Goal: Task Accomplishment & Management: Use online tool/utility

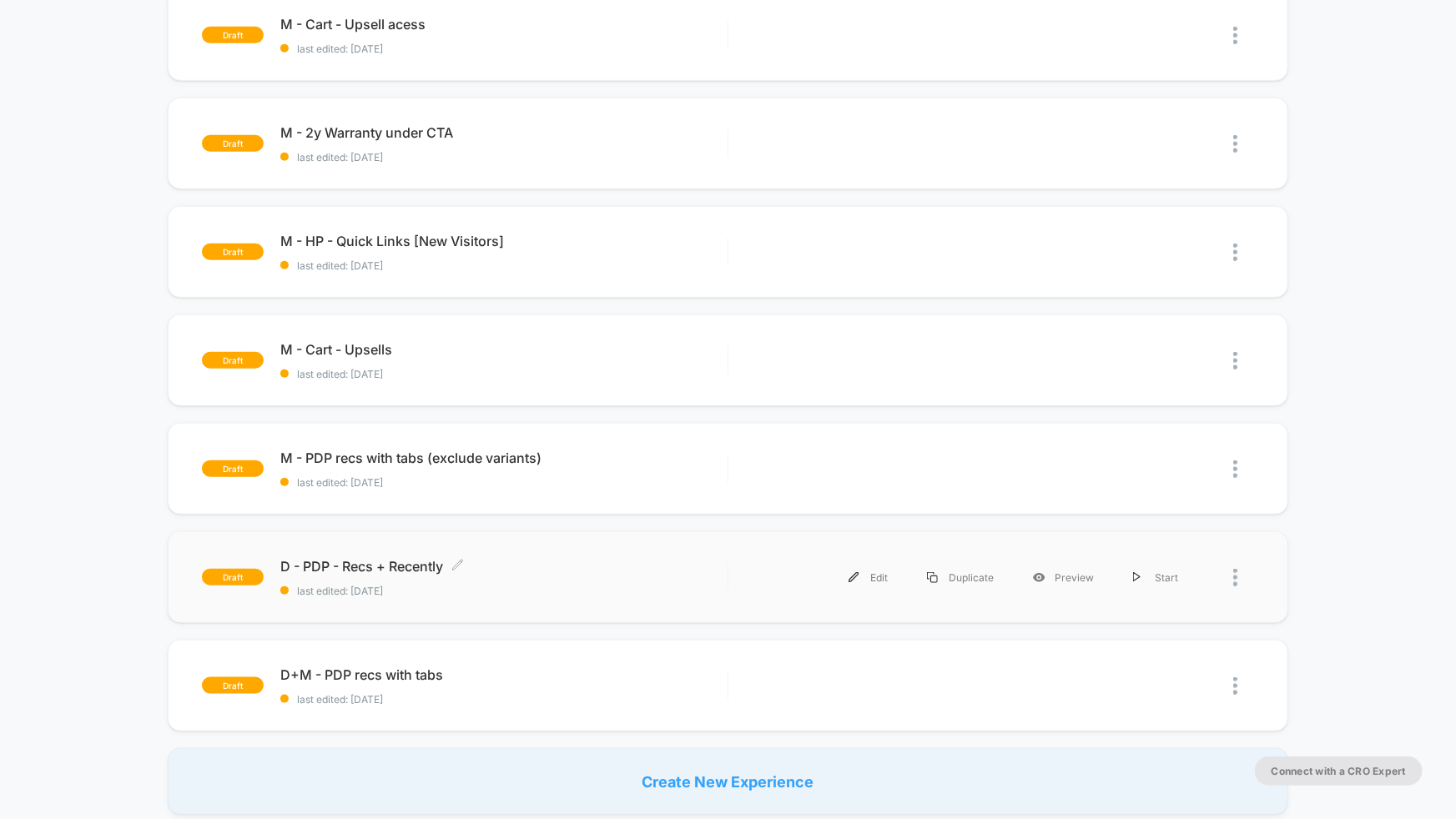
scroll to position [559, 0]
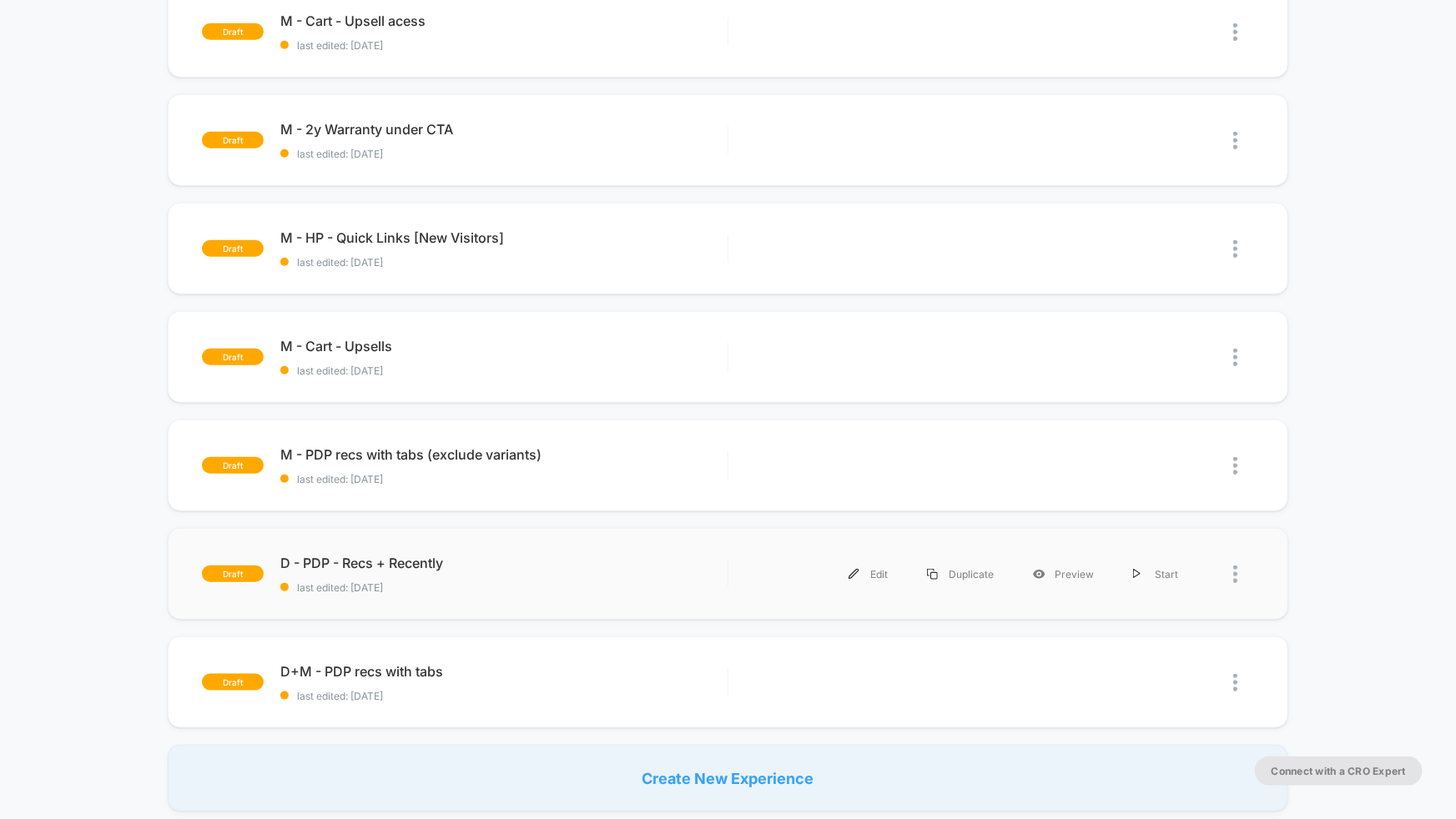
click at [560, 601] on div "draft D - PDP - Recs + Recently last edited: [DATE] Edit Duplicate Preview Start" at bounding box center [728, 574] width 1121 height 92
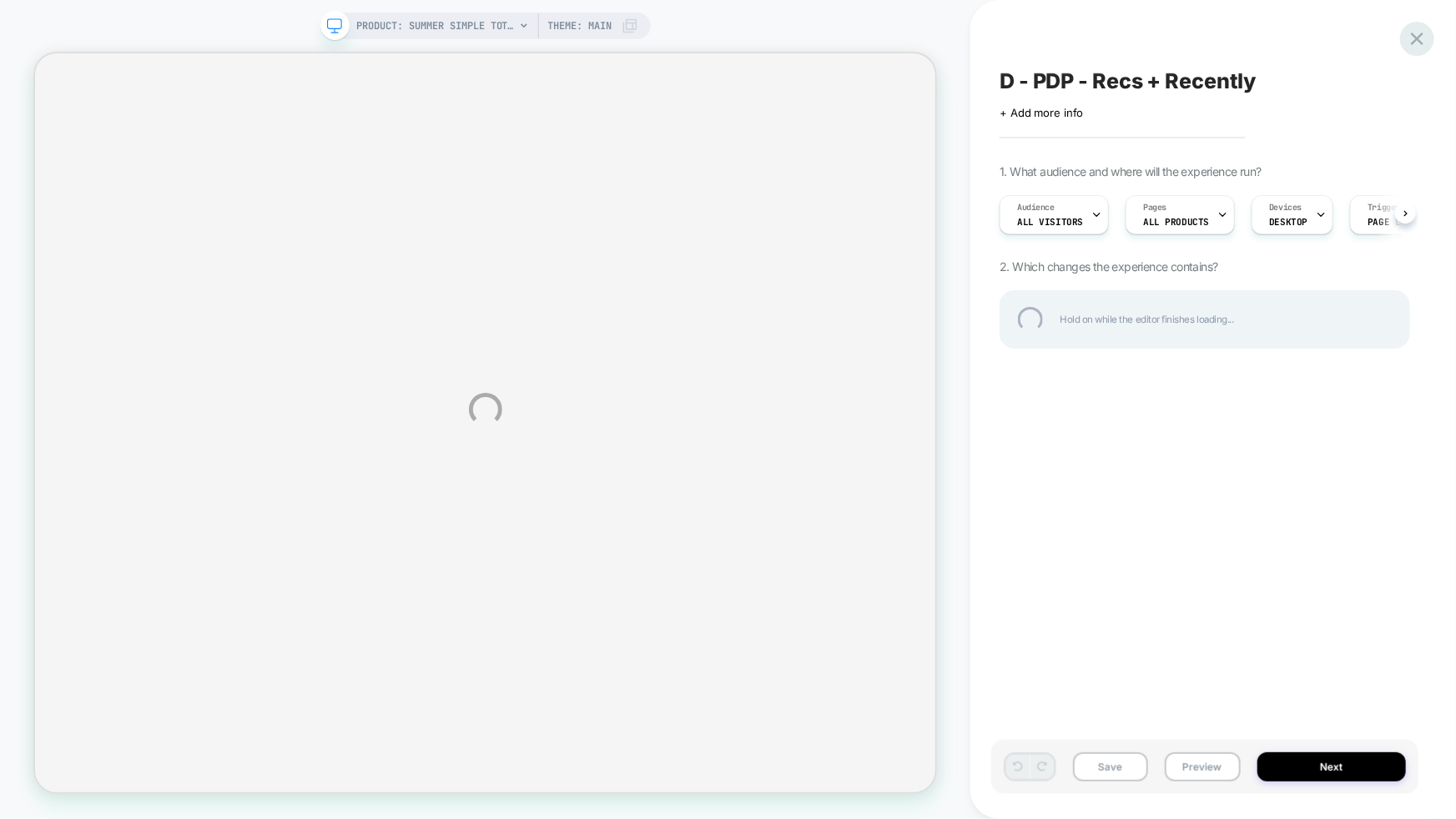
click at [1425, 41] on div at bounding box center [1417, 39] width 34 height 34
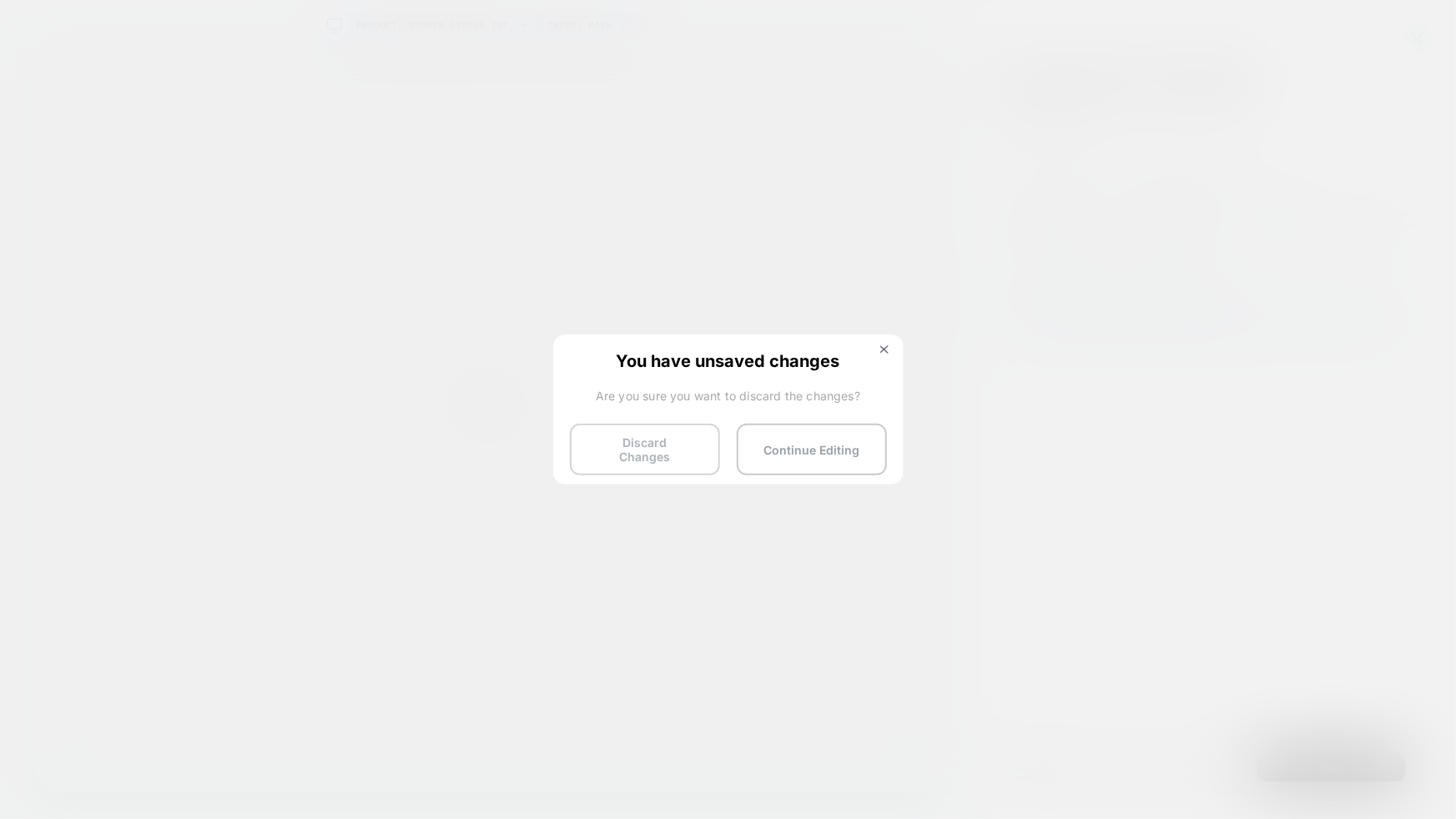
click at [654, 456] on button "Discard Changes" at bounding box center [645, 449] width 150 height 52
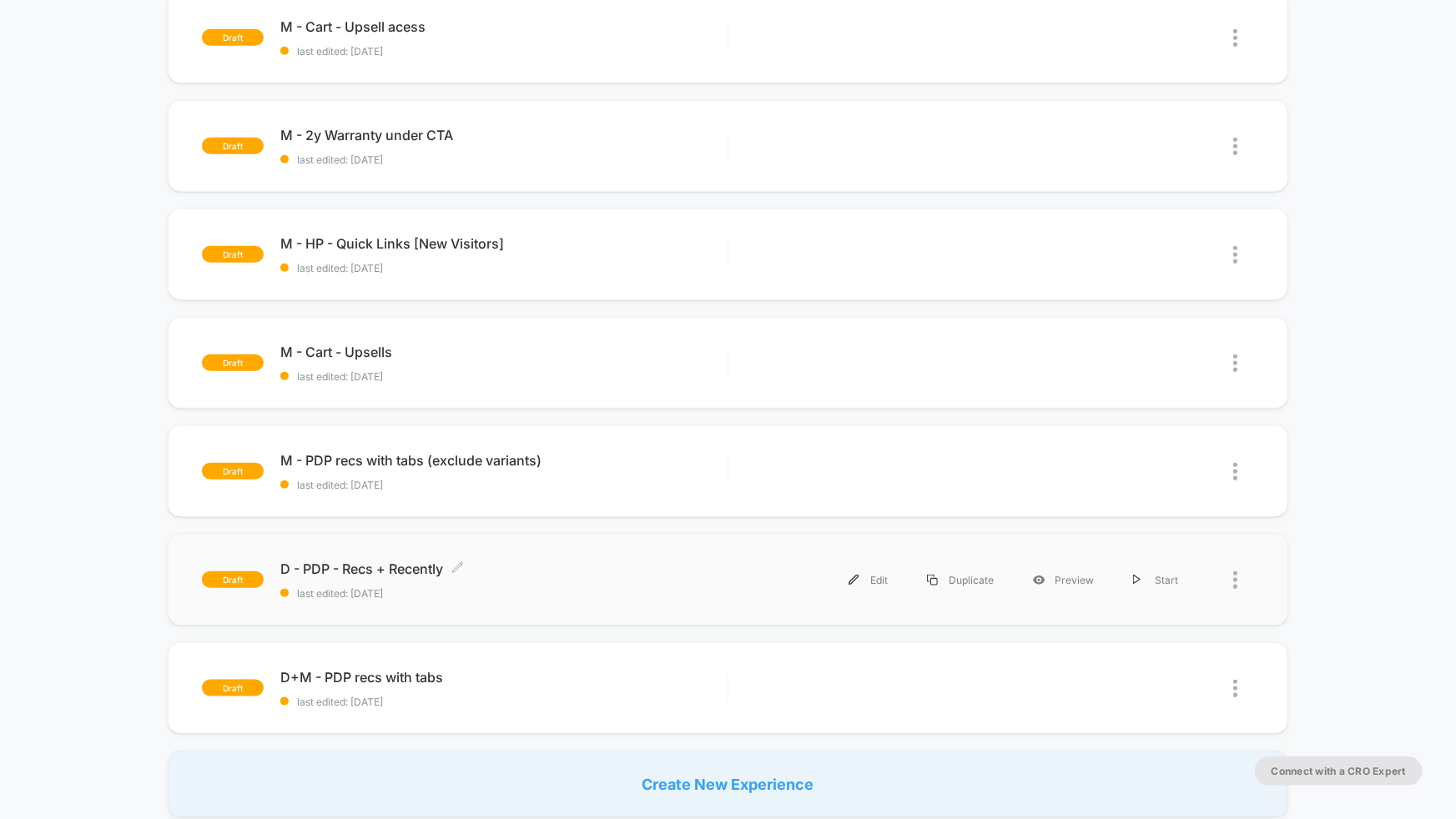
scroll to position [554, 0]
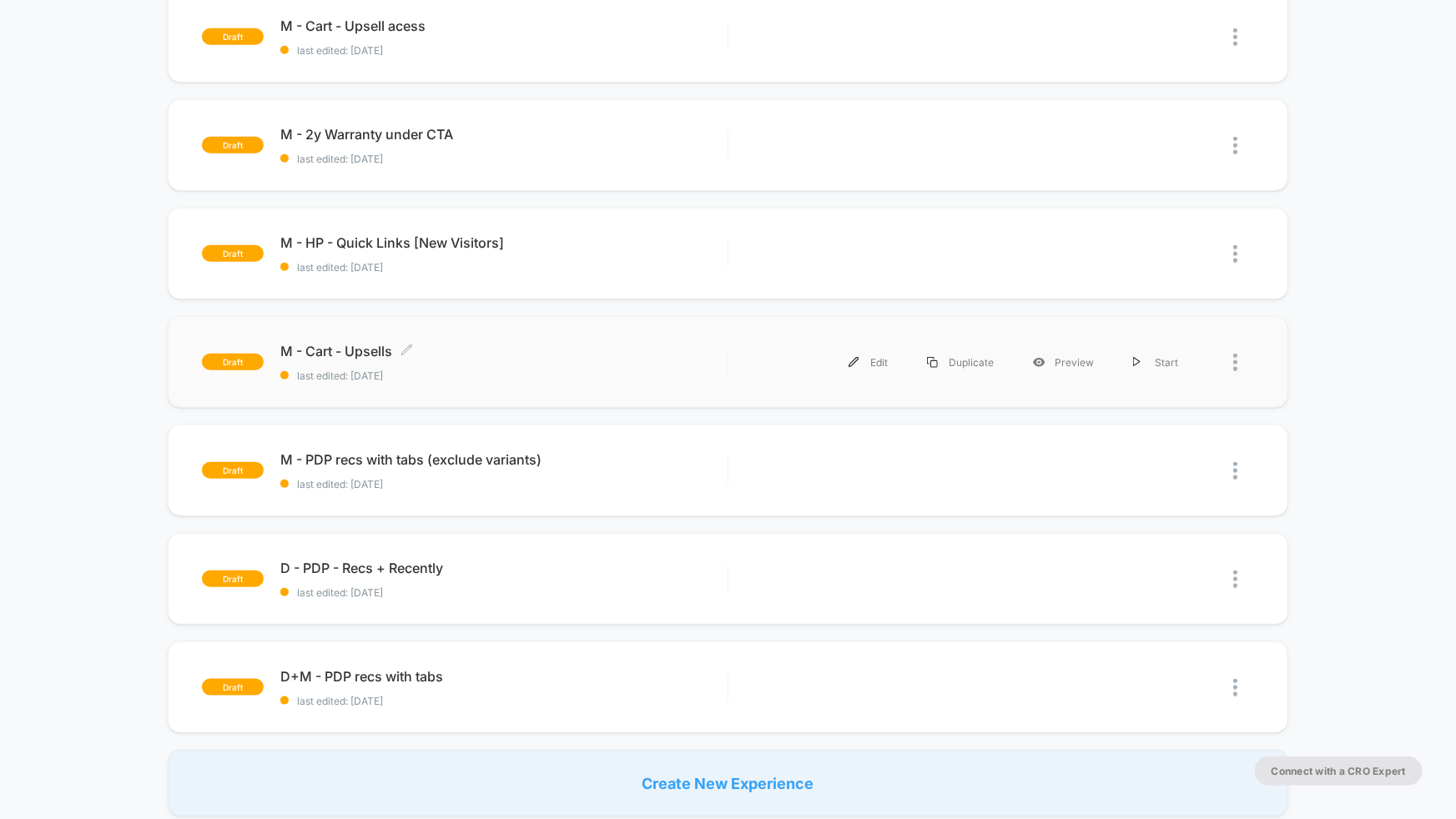
click at [495, 343] on span "M - Cart - Upsells Click to edit experience details" at bounding box center [503, 351] width 447 height 17
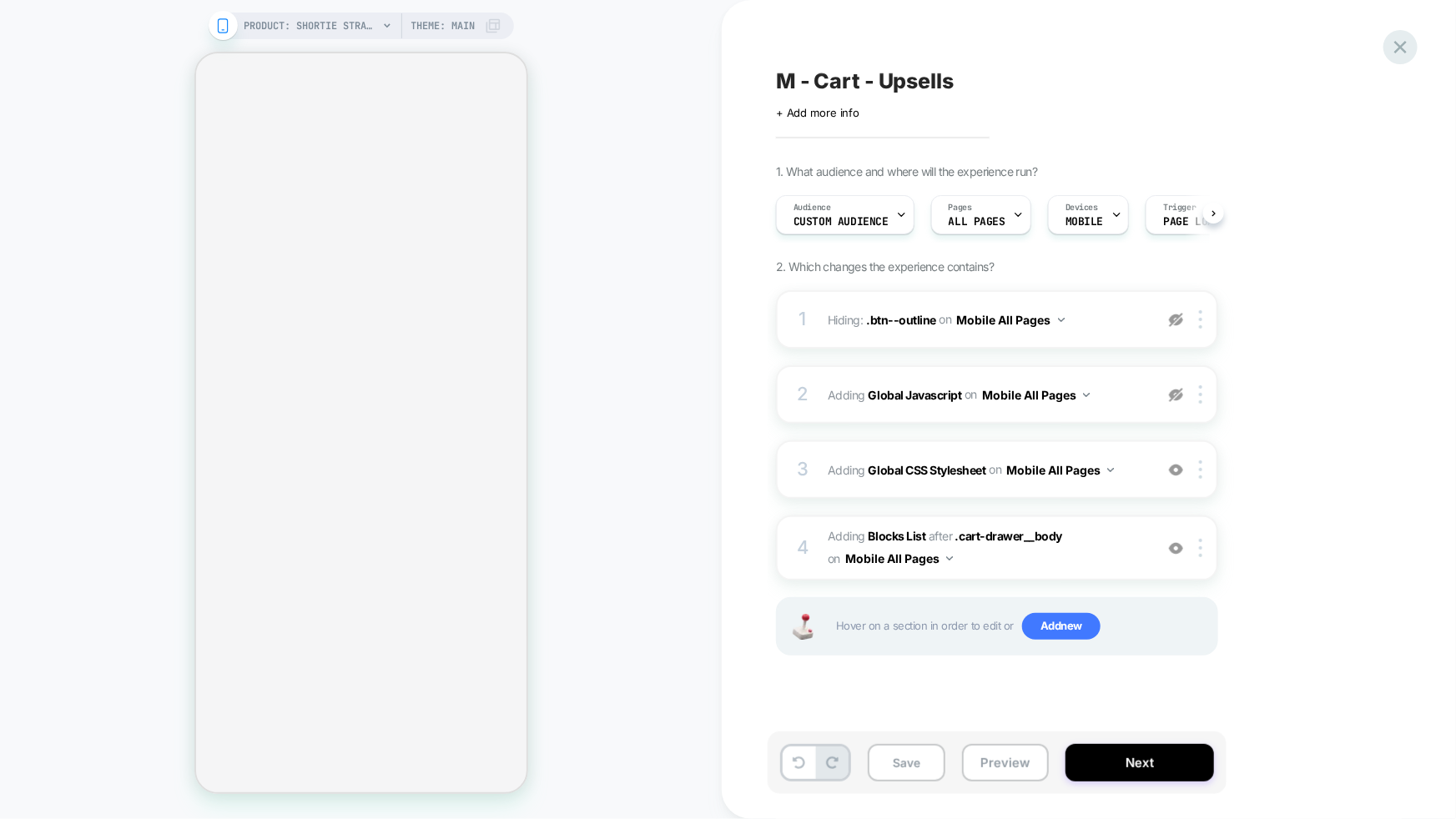
click at [1400, 49] on icon at bounding box center [1400, 47] width 13 height 13
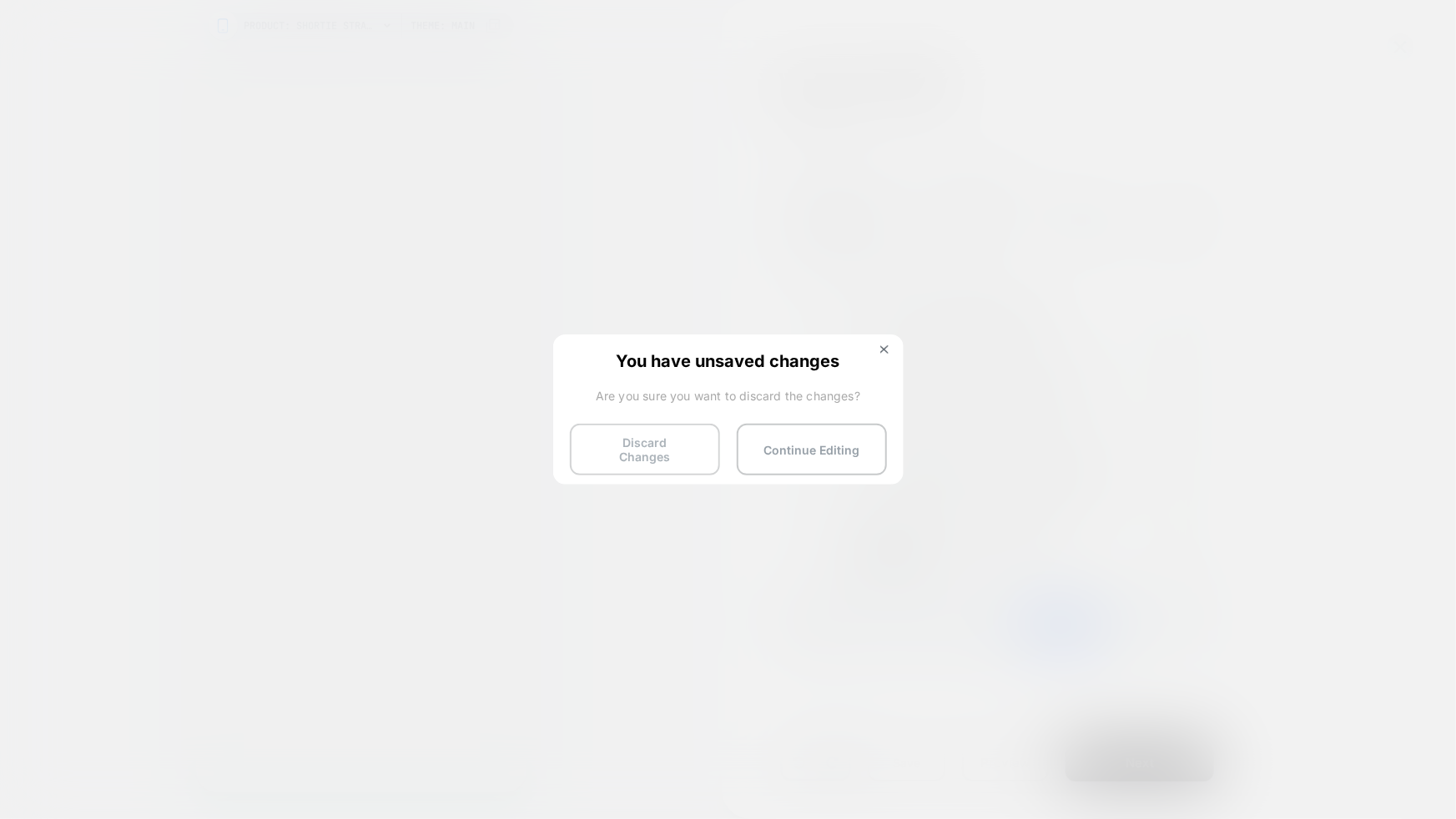
click at [624, 441] on button "Discard Changes" at bounding box center [645, 449] width 150 height 52
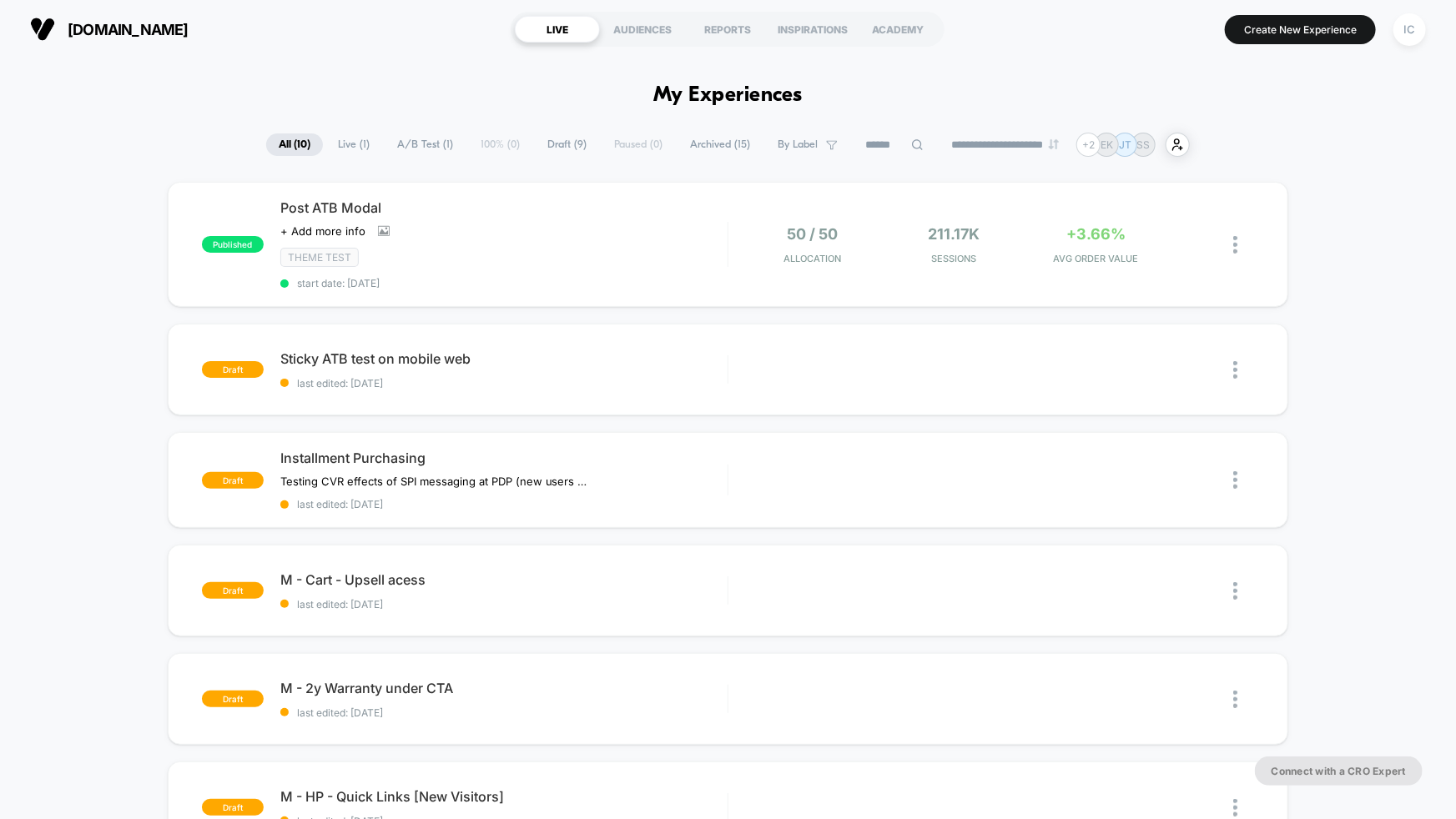
click at [1356, 309] on div "published Post ATB Modal Click to view images Click to edit experience details …" at bounding box center [728, 776] width 1456 height 1189
